Goal: Transaction & Acquisition: Obtain resource

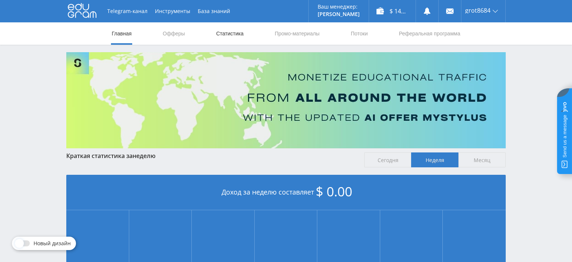
click at [237, 33] on link "Статистика" at bounding box center [229, 33] width 29 height 22
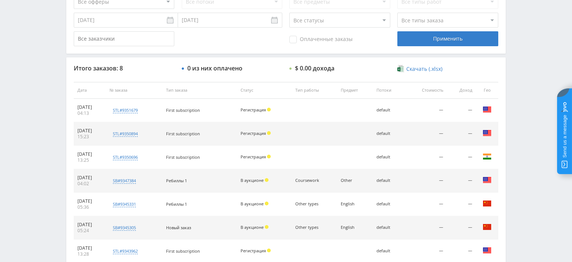
scroll to position [236, 0]
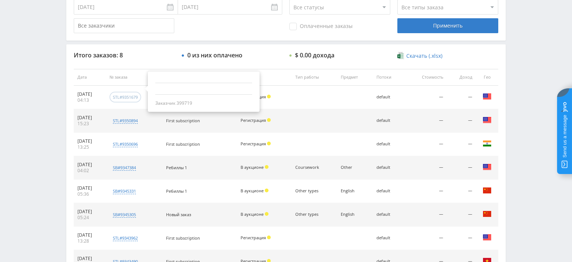
click at [134, 99] on div "stl#9351679" at bounding box center [125, 97] width 25 height 6
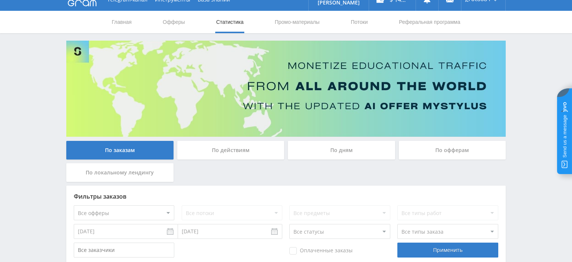
scroll to position [0, 0]
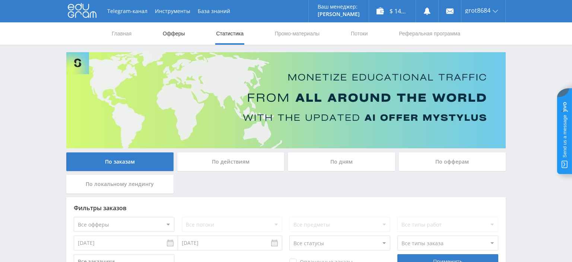
click at [178, 32] on link "Офферы" at bounding box center [174, 33] width 24 height 22
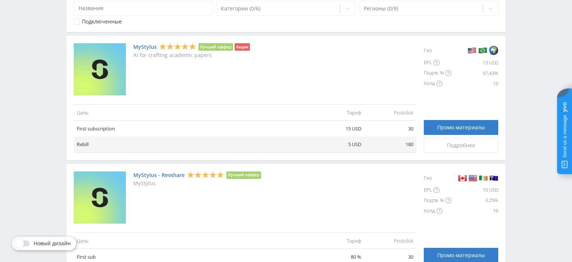
scroll to position [197, 0]
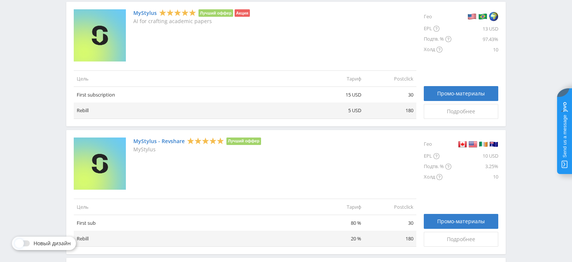
click at [173, 140] on link "MyStylus - Revshare" at bounding box center [158, 141] width 51 height 6
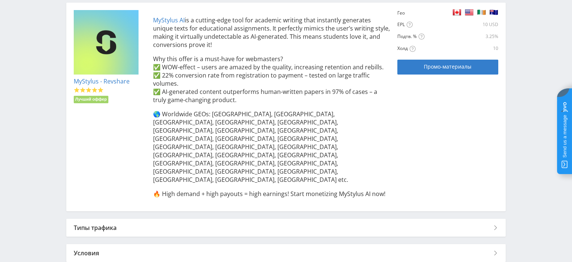
scroll to position [168, 0]
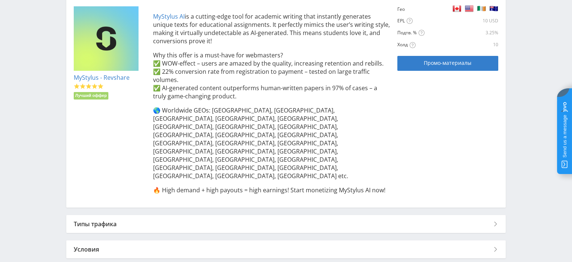
click at [111, 215] on div "Типы трафика" at bounding box center [286, 224] width 440 height 18
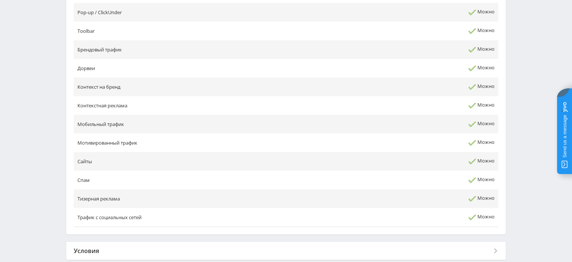
scroll to position [420, 0]
click at [112, 240] on div "Условия" at bounding box center [286, 249] width 440 height 18
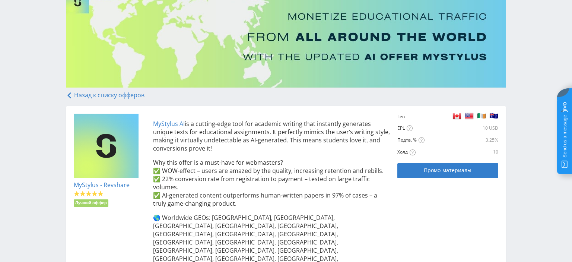
scroll to position [48, 0]
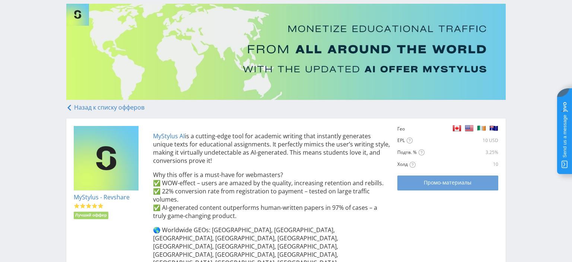
click at [463, 186] on span "Промо-материалы" at bounding box center [448, 183] width 48 height 6
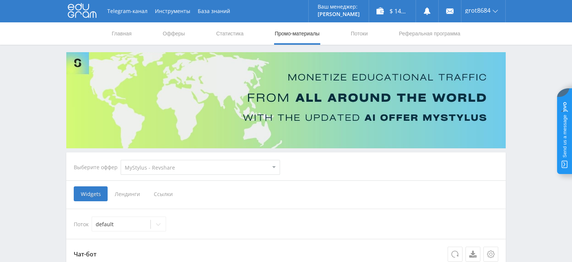
select select "341"
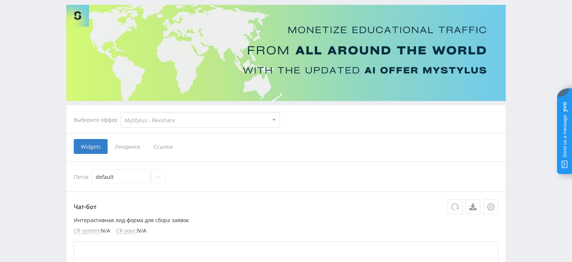
scroll to position [79, 0]
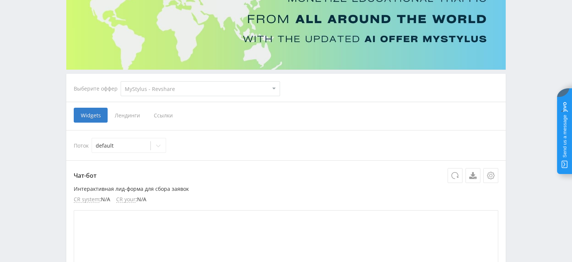
click at [171, 115] on span "Ссылки" at bounding box center [163, 115] width 33 height 15
click at [0, 0] on input "Ссылки" at bounding box center [0, 0] width 0 height 0
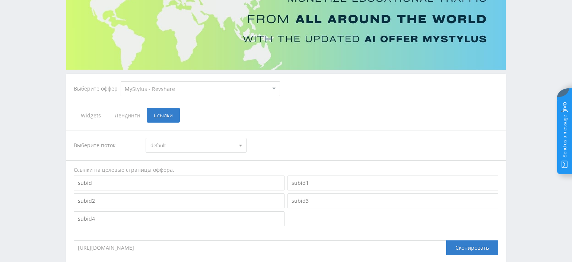
scroll to position [186, 0]
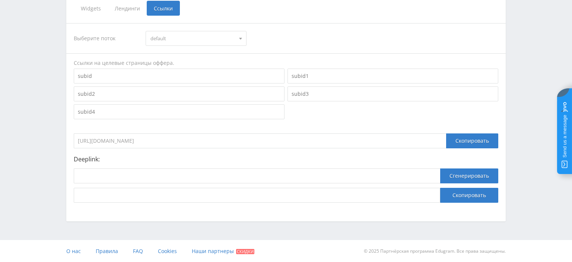
click at [170, 74] on input at bounding box center [179, 76] width 211 height 15
type input "Ф"
drag, startPoint x: 85, startPoint y: 76, endPoint x: 57, endPoint y: 75, distance: 27.6
click at [74, 75] on input "AI" at bounding box center [179, 76] width 211 height 15
type input "aiessay"
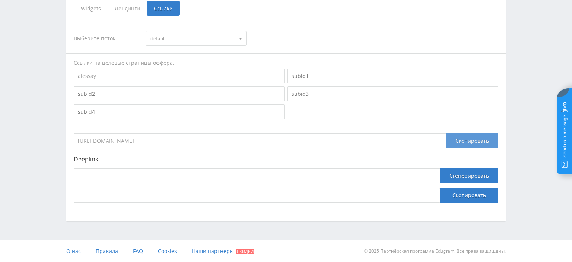
click at [480, 138] on div "Скопировать" at bounding box center [472, 140] width 52 height 15
click at [473, 140] on div "Скопировать" at bounding box center [472, 140] width 52 height 15
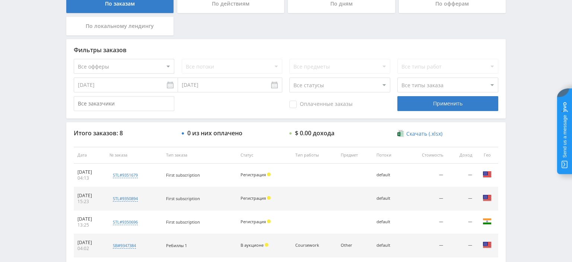
scroll to position [157, 0]
click at [253, 72] on div "Все потоки" at bounding box center [232, 67] width 101 height 15
click at [240, 67] on div "Все потоки" at bounding box center [232, 67] width 101 height 15
click at [276, 69] on div "Все потоки" at bounding box center [232, 67] width 101 height 15
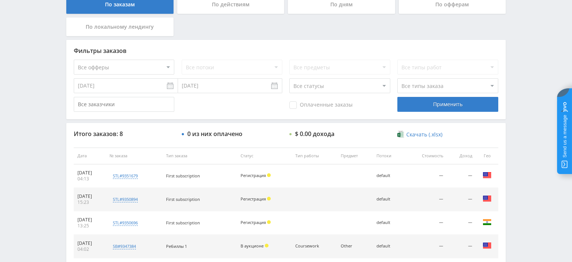
click at [74, 60] on select "Все офферы MyStylus MyStylus - Revshare Кампус AI Studybay Автор24 Studybay [GE…" at bounding box center [124, 67] width 101 height 15
click at [152, 66] on select "Все офферы MyStylus MyStylus - Revshare Кампус AI Studybay Автор24 Studybay [GE…" at bounding box center [124, 67] width 101 height 15
click at [322, 70] on div "Все предметы" at bounding box center [339, 67] width 101 height 15
click at [424, 71] on div "Все типы работ" at bounding box center [448, 67] width 101 height 15
click at [398, 78] on select "Все типы заказа [PERSON_NAME] Новый заказ" at bounding box center [448, 85] width 101 height 15
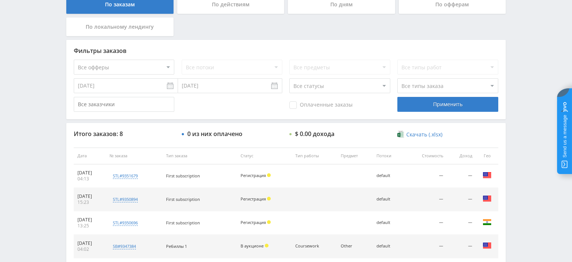
click at [289, 78] on select "Все статусы В аукционе В работе На гарантии Завершен Возврат Черновик" at bounding box center [339, 85] width 101 height 15
click at [241, 136] on div "0 из них оплачено" at bounding box center [214, 133] width 55 height 7
click at [316, 69] on div "Все предметы" at bounding box center [339, 67] width 101 height 15
click at [305, 70] on div "Все предметы" at bounding box center [339, 67] width 101 height 15
click at [238, 71] on div "Все потоки" at bounding box center [232, 67] width 101 height 15
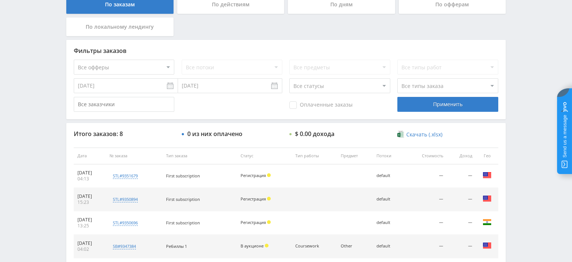
drag, startPoint x: 238, startPoint y: 71, endPoint x: 293, endPoint y: 67, distance: 54.5
click at [245, 70] on div "Все потоки" at bounding box center [232, 67] width 101 height 15
click at [326, 69] on div "Все предметы" at bounding box center [339, 67] width 101 height 15
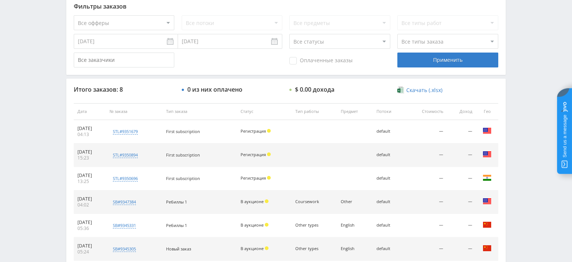
scroll to position [183, 0]
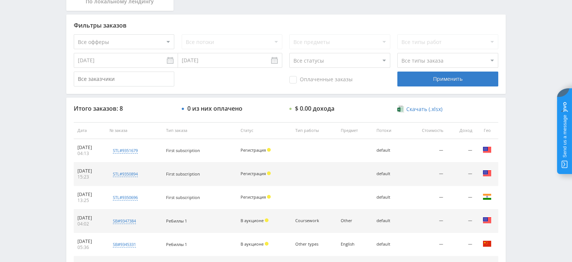
click at [74, 34] on select "Все офферы MyStylus MyStylus - Revshare Кампус AI Studybay Автор24 Studybay [GE…" at bounding box center [124, 41] width 101 height 15
select select "339"
click at [442, 76] on div "Применить" at bounding box center [448, 79] width 101 height 15
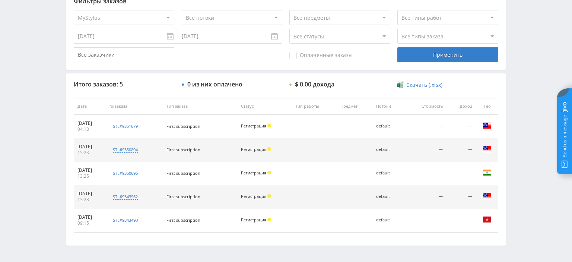
scroll to position [191, 0]
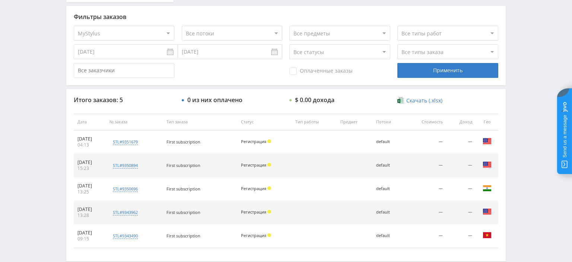
click at [289, 44] on select "Все статусы В аукционе В работе На гарантии Завершен Возврат Черновик" at bounding box center [339, 51] width 101 height 15
click at [289, 26] on select "Все предметы" at bounding box center [339, 33] width 101 height 15
click at [182, 26] on select "Все потоки default" at bounding box center [232, 33] width 101 height 15
click at [398, 26] on select "Все типы работ" at bounding box center [448, 33] width 101 height 15
click at [358, 52] on select "Все статусы В аукционе В работе На гарантии Завершен Возврат Черновик" at bounding box center [339, 51] width 101 height 15
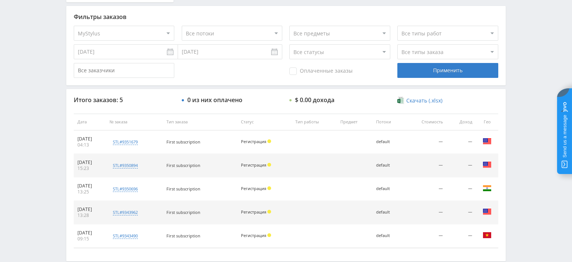
click at [289, 44] on select "Все статусы В аукционе В работе На гарантии Завершен Возврат Черновик" at bounding box center [339, 51] width 101 height 15
click at [254, 52] on input "[DATE]" at bounding box center [230, 51] width 104 height 15
